Goal: Information Seeking & Learning: Find specific page/section

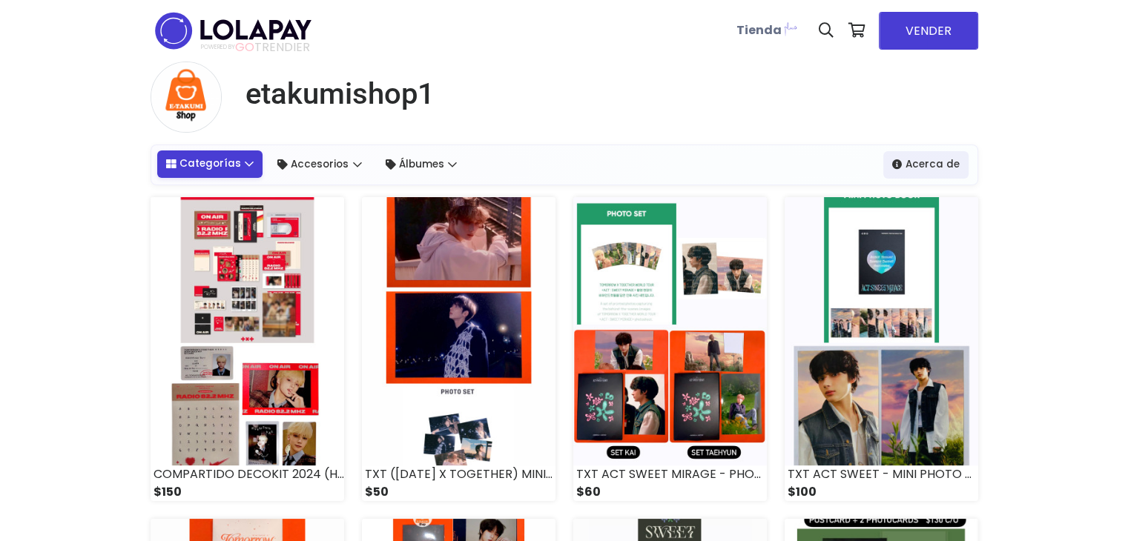
click at [225, 165] on link "Categorías" at bounding box center [210, 164] width 106 height 27
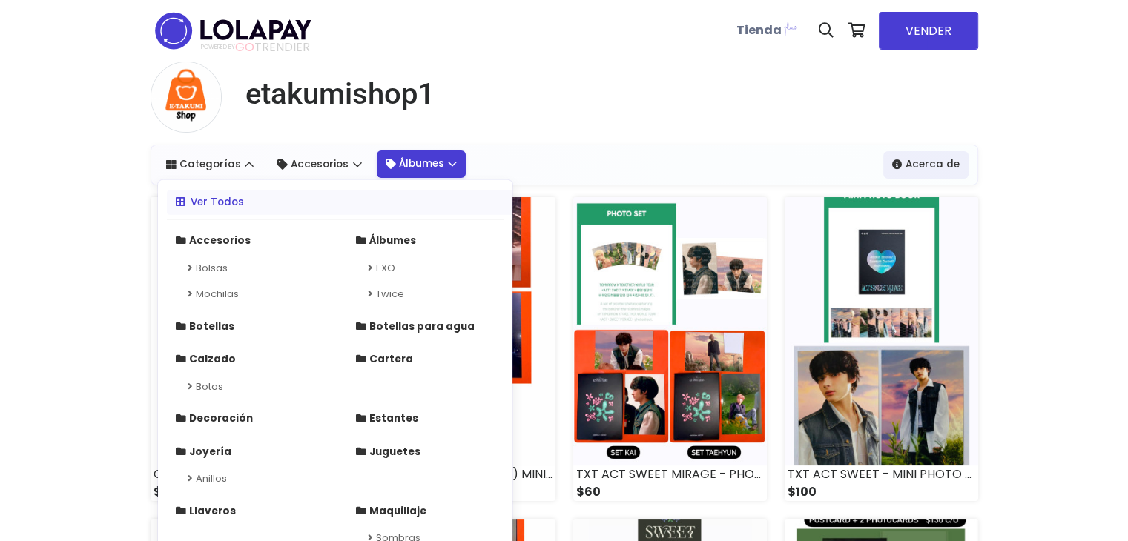
click at [406, 167] on link "Álbumes" at bounding box center [422, 164] width 90 height 27
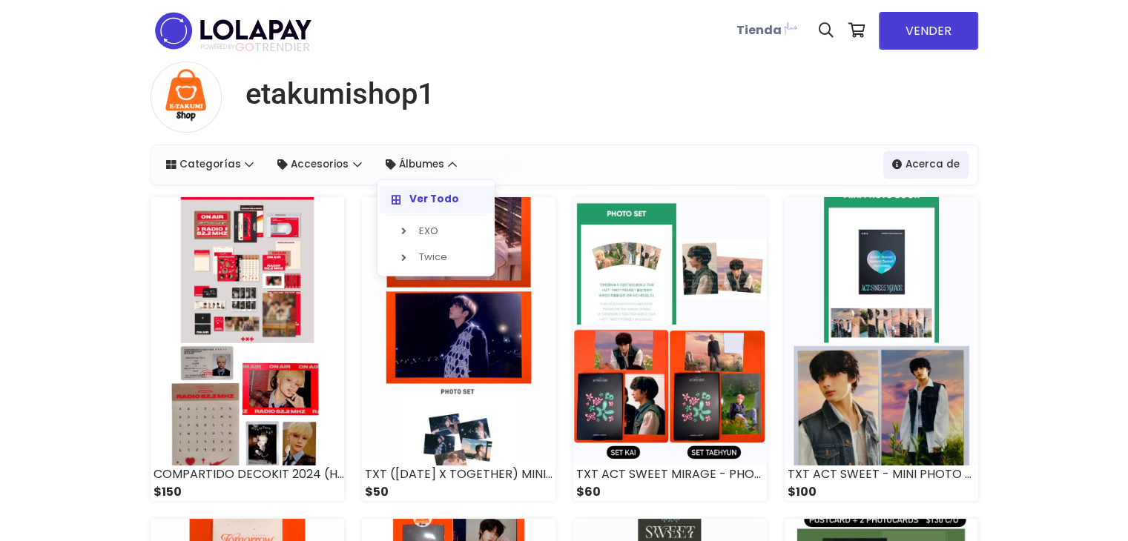
click at [423, 207] on link "Ver Todo" at bounding box center [438, 199] width 117 height 27
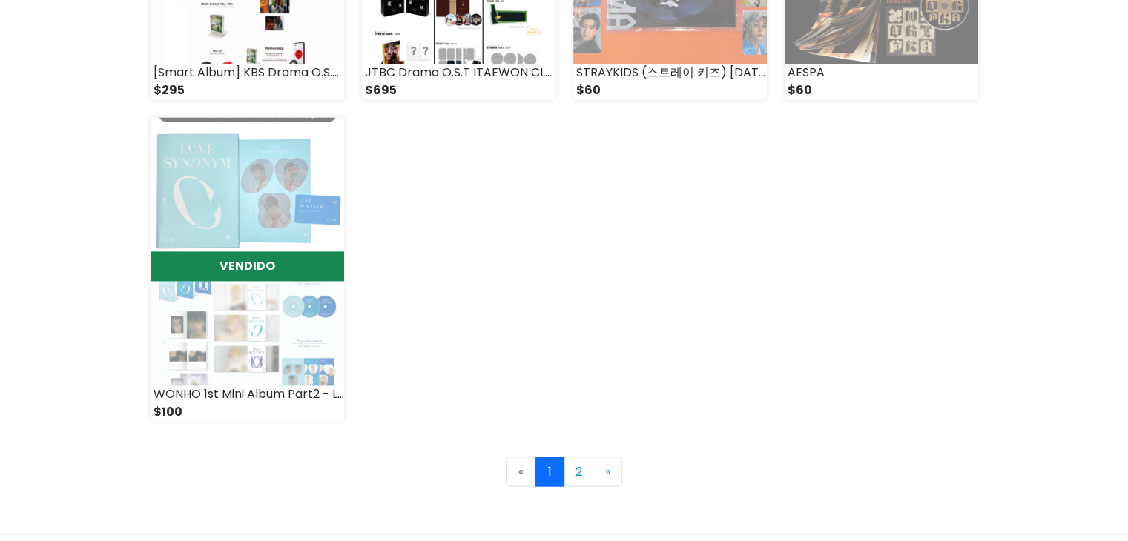
scroll to position [2077, 0]
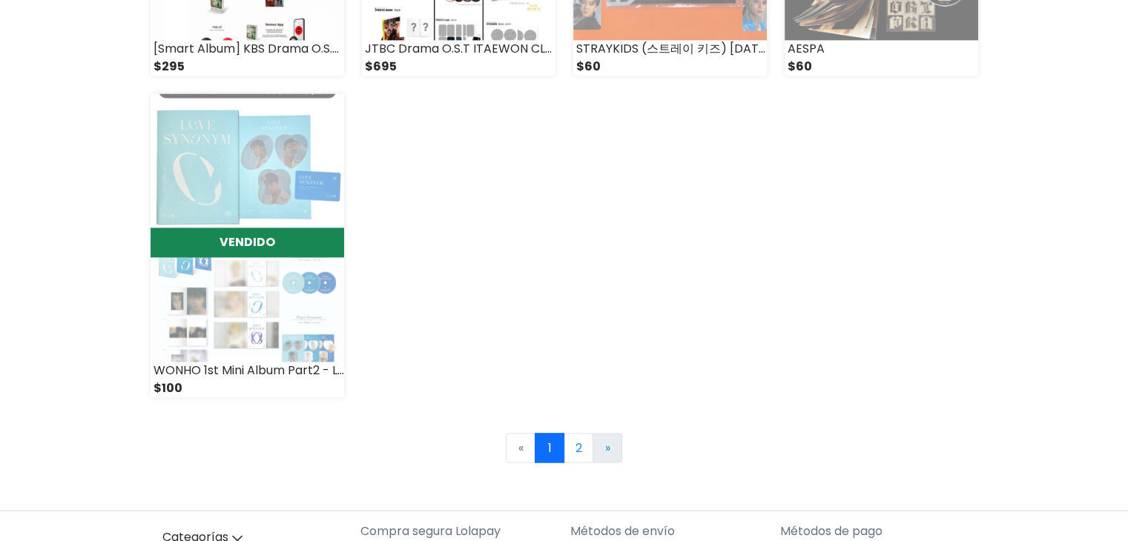
click at [615, 447] on link "» Next" at bounding box center [608, 448] width 30 height 30
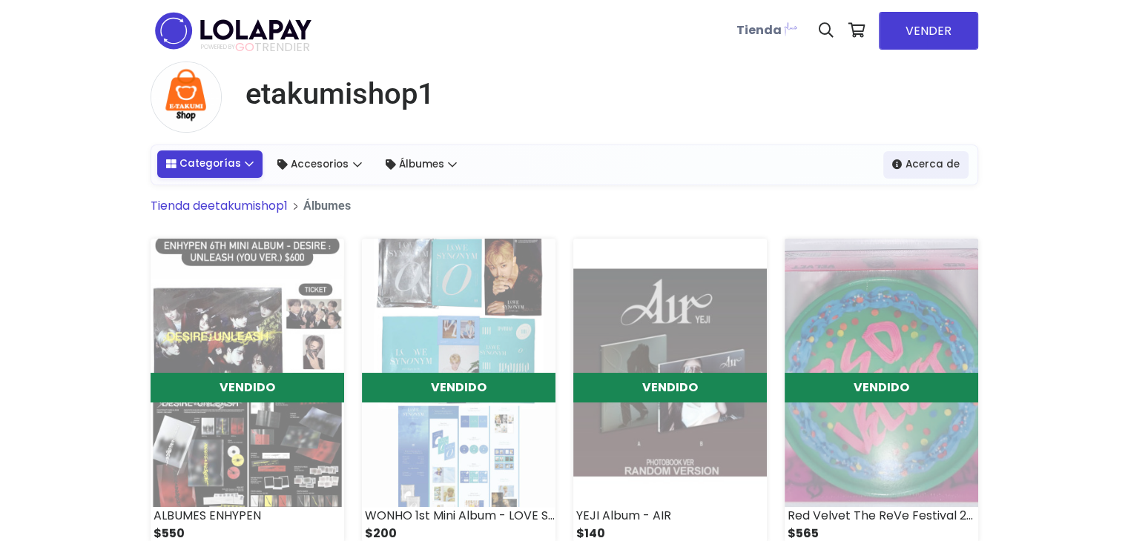
click at [211, 171] on link "Categorías" at bounding box center [210, 164] width 106 height 27
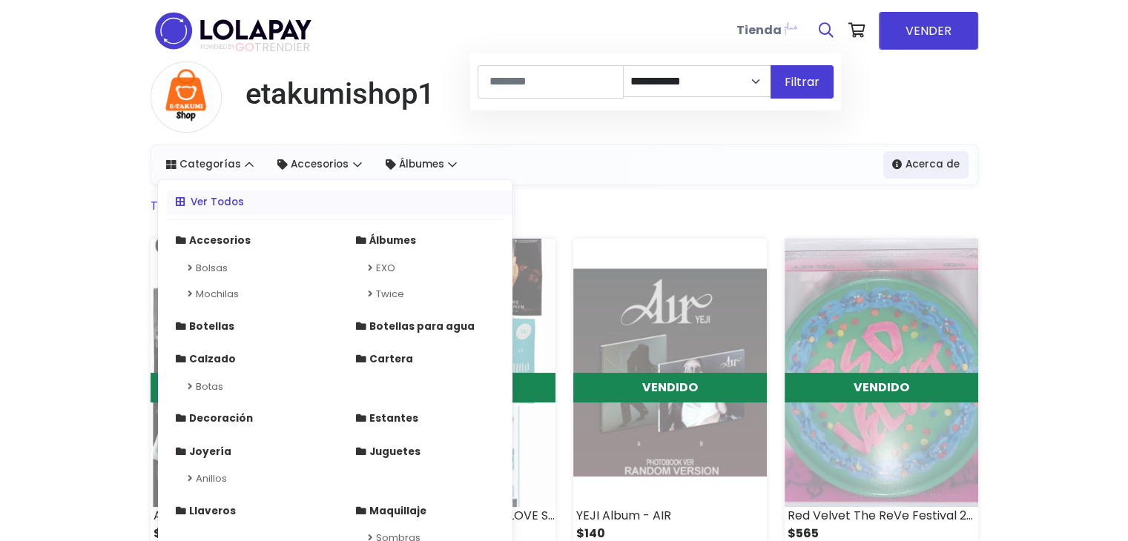
click at [829, 36] on icon at bounding box center [826, 30] width 15 height 15
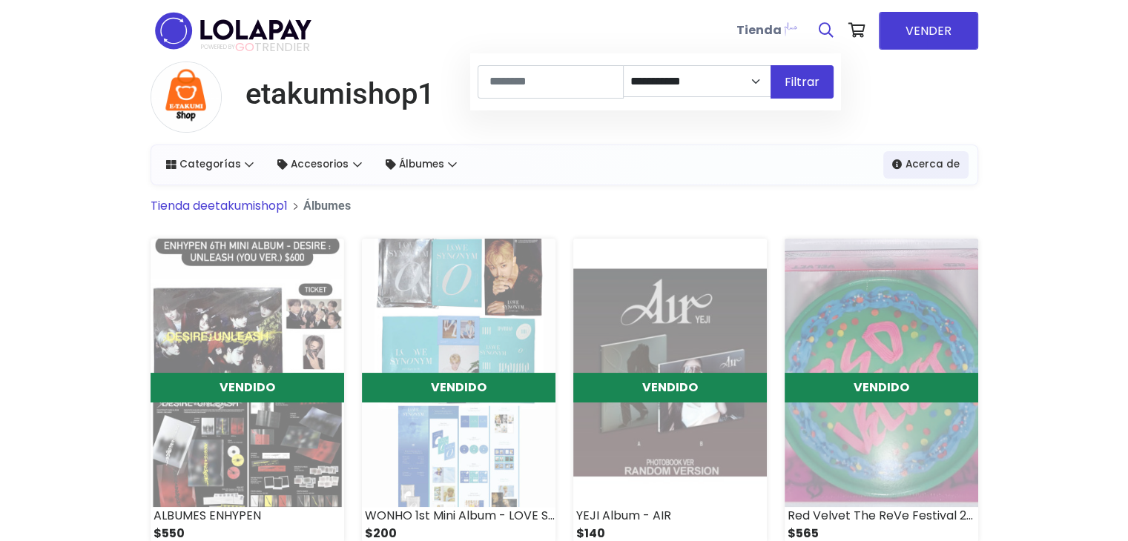
click at [830, 30] on icon at bounding box center [826, 30] width 15 height 15
click at [828, 21] on link at bounding box center [826, 30] width 30 height 45
click at [595, 85] on input at bounding box center [551, 81] width 146 height 33
click at [771, 65] on button "Filtrar" at bounding box center [802, 81] width 63 height 33
type input "**********"
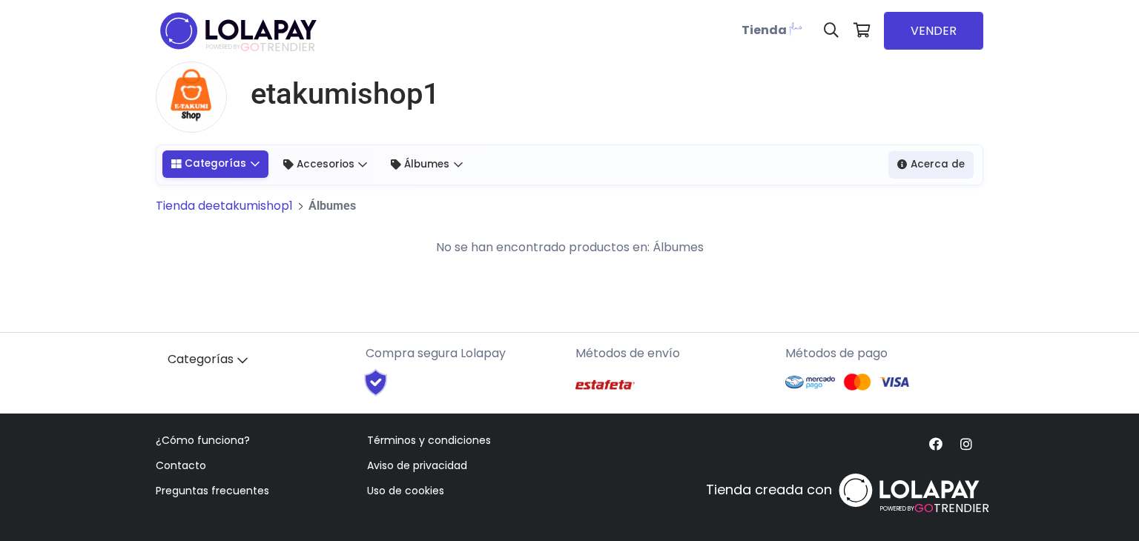
click at [173, 168] on icon at bounding box center [176, 164] width 10 height 10
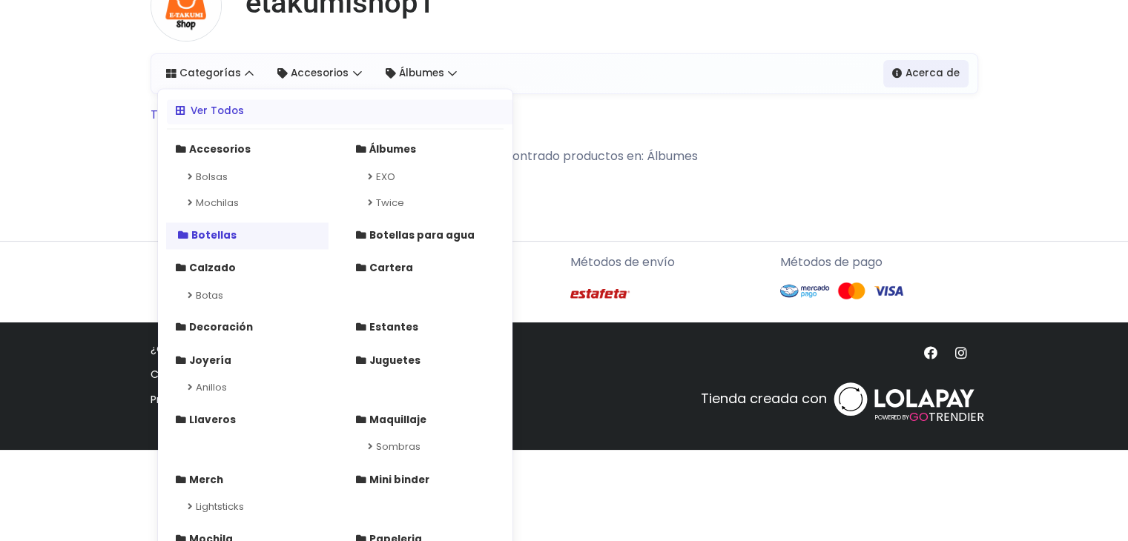
scroll to position [99, 0]
